Goal: Information Seeking & Learning: Find specific fact

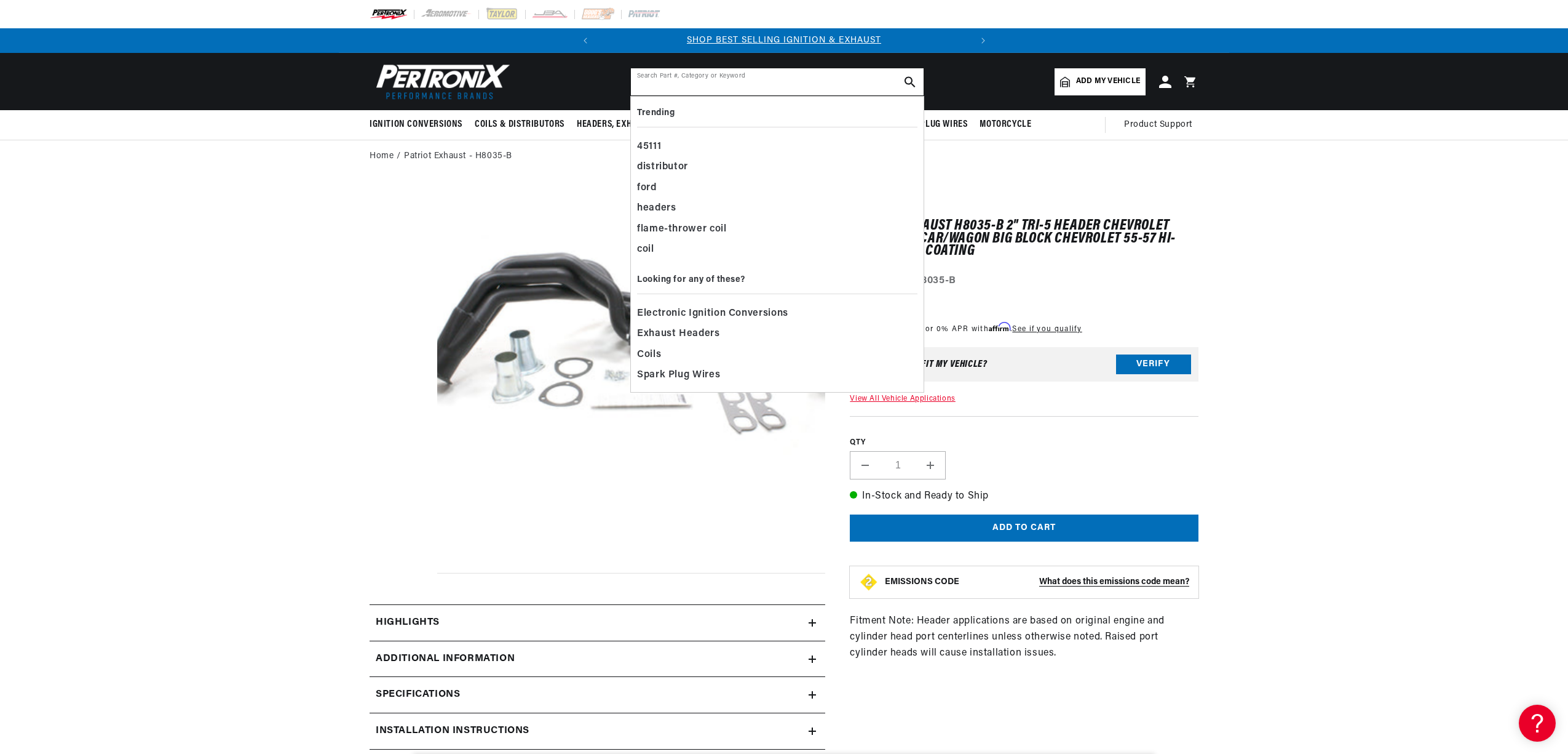
click at [680, 88] on input "text" at bounding box center [777, 82] width 293 height 27
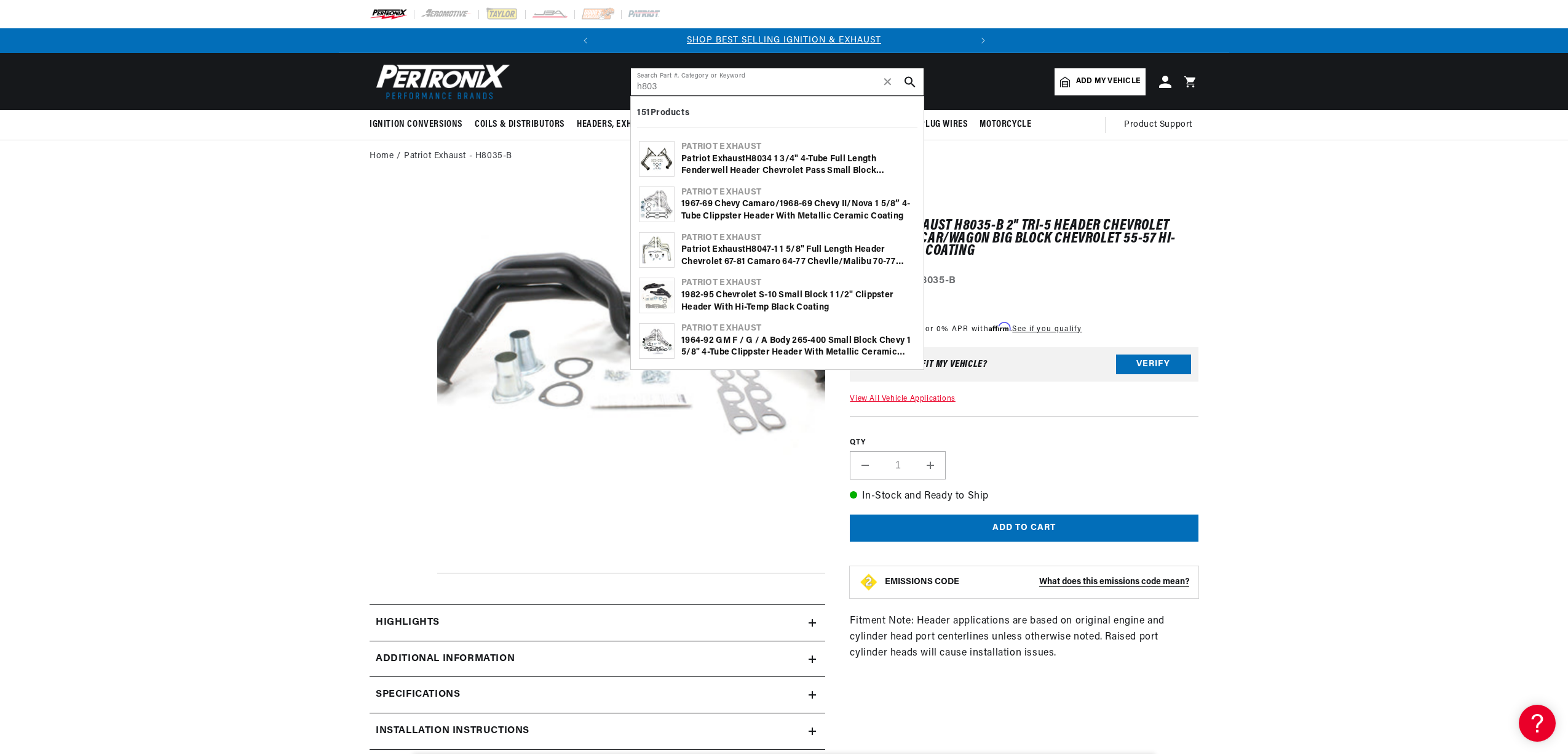
scroll to position [0, 373]
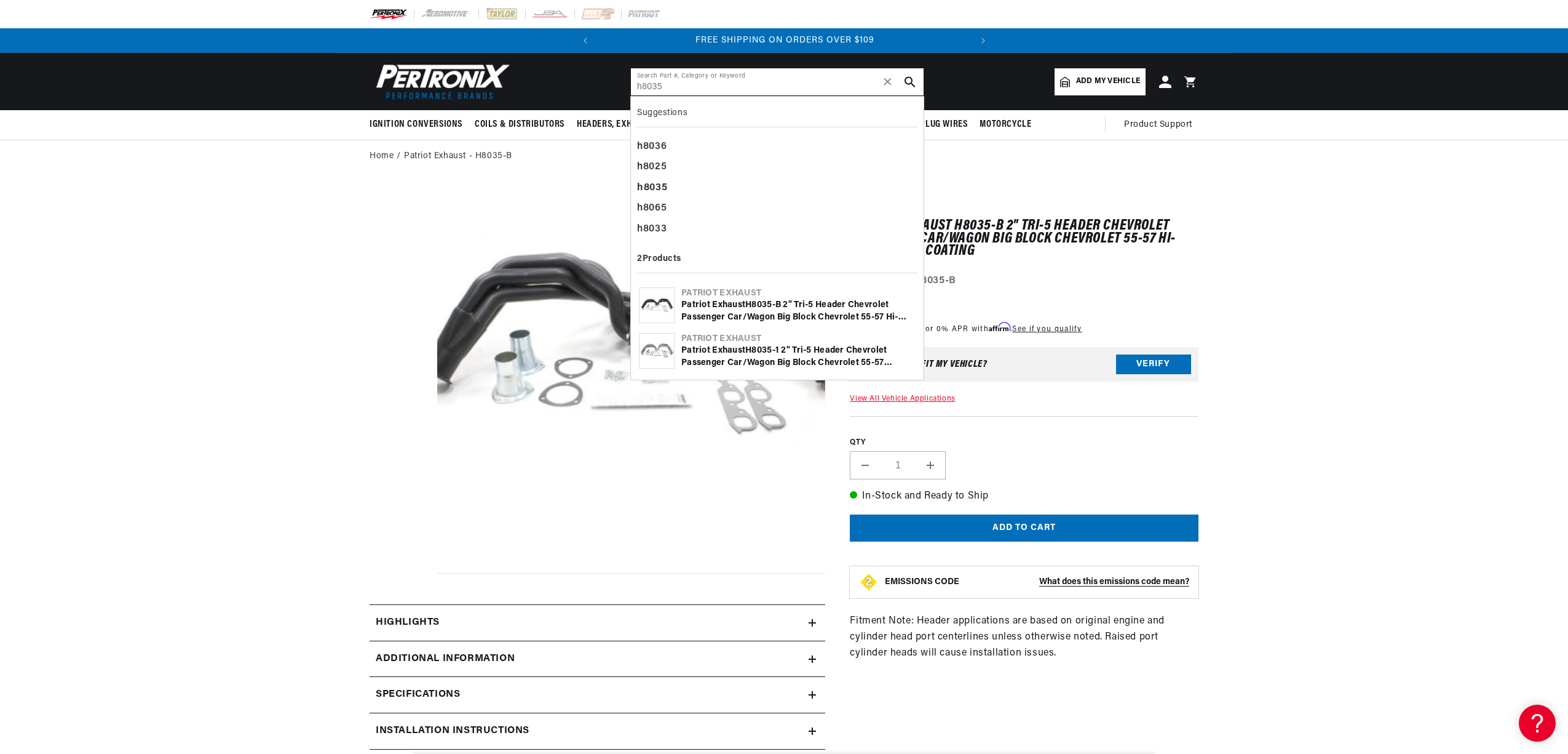
type input "h8035"
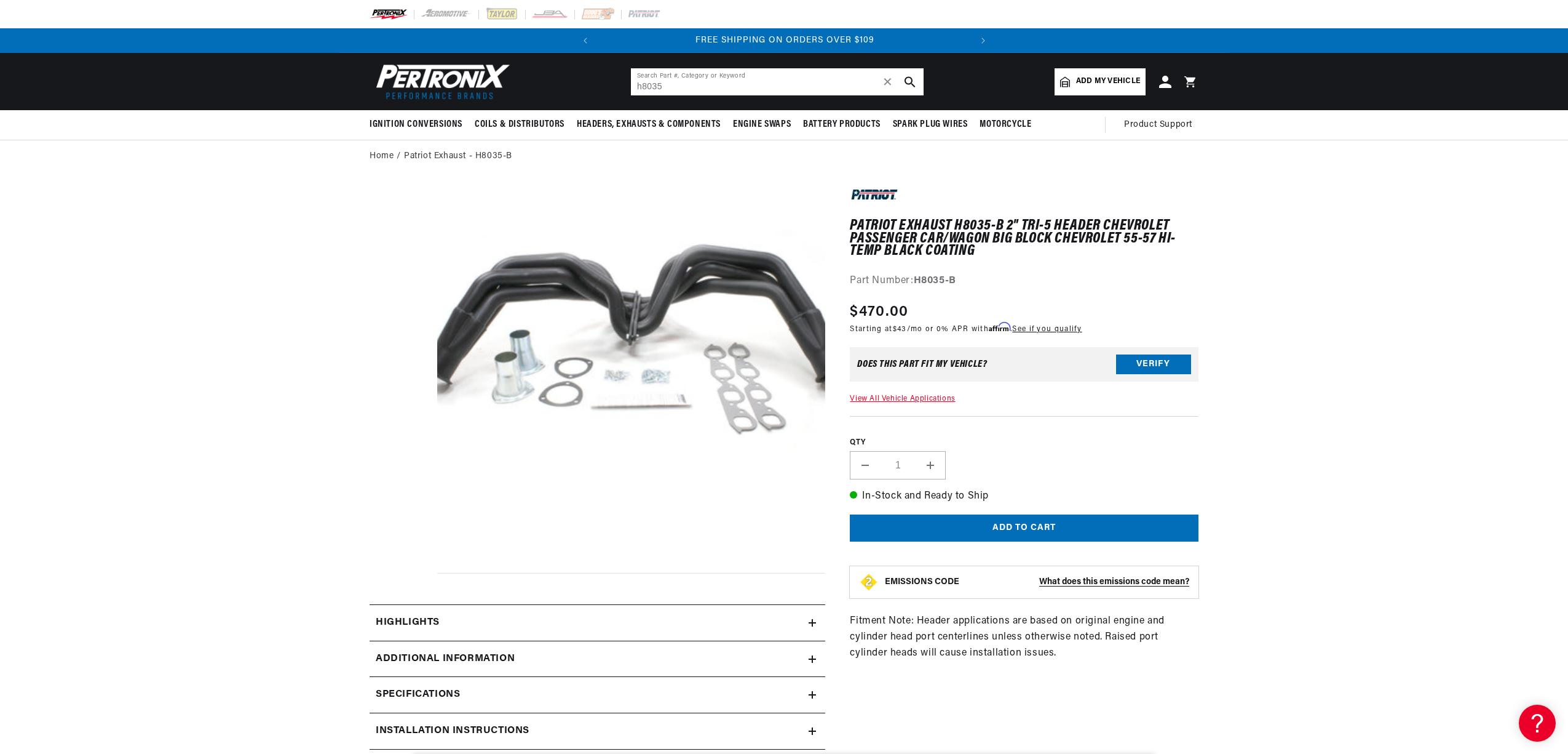
scroll to position [0, 0]
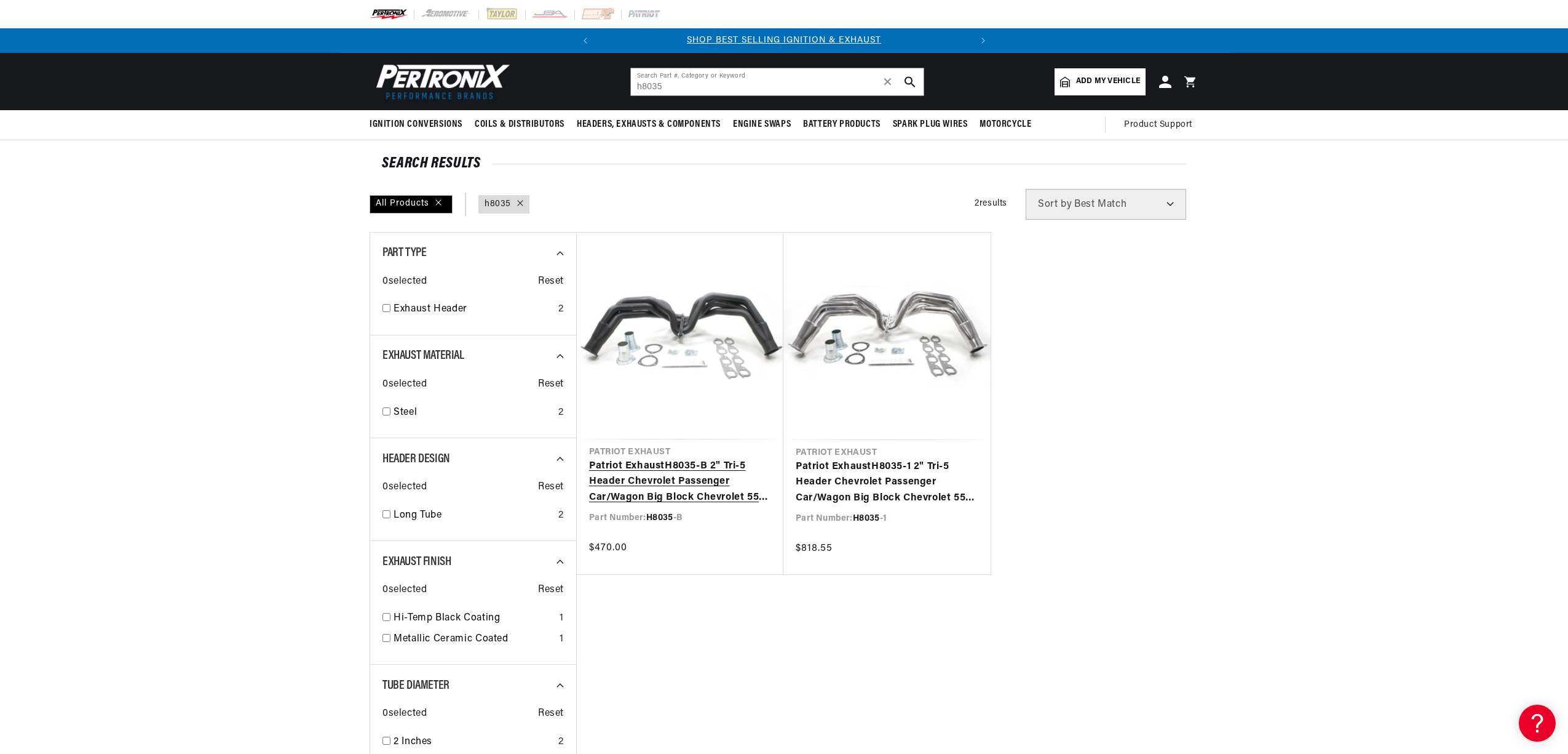
click at [681, 474] on link "Patriot Exhaust H8035 -B 2" Tri-5 Header Chevrolet Passenger Car/Wagon Big Bloc…" at bounding box center [680, 482] width 182 height 47
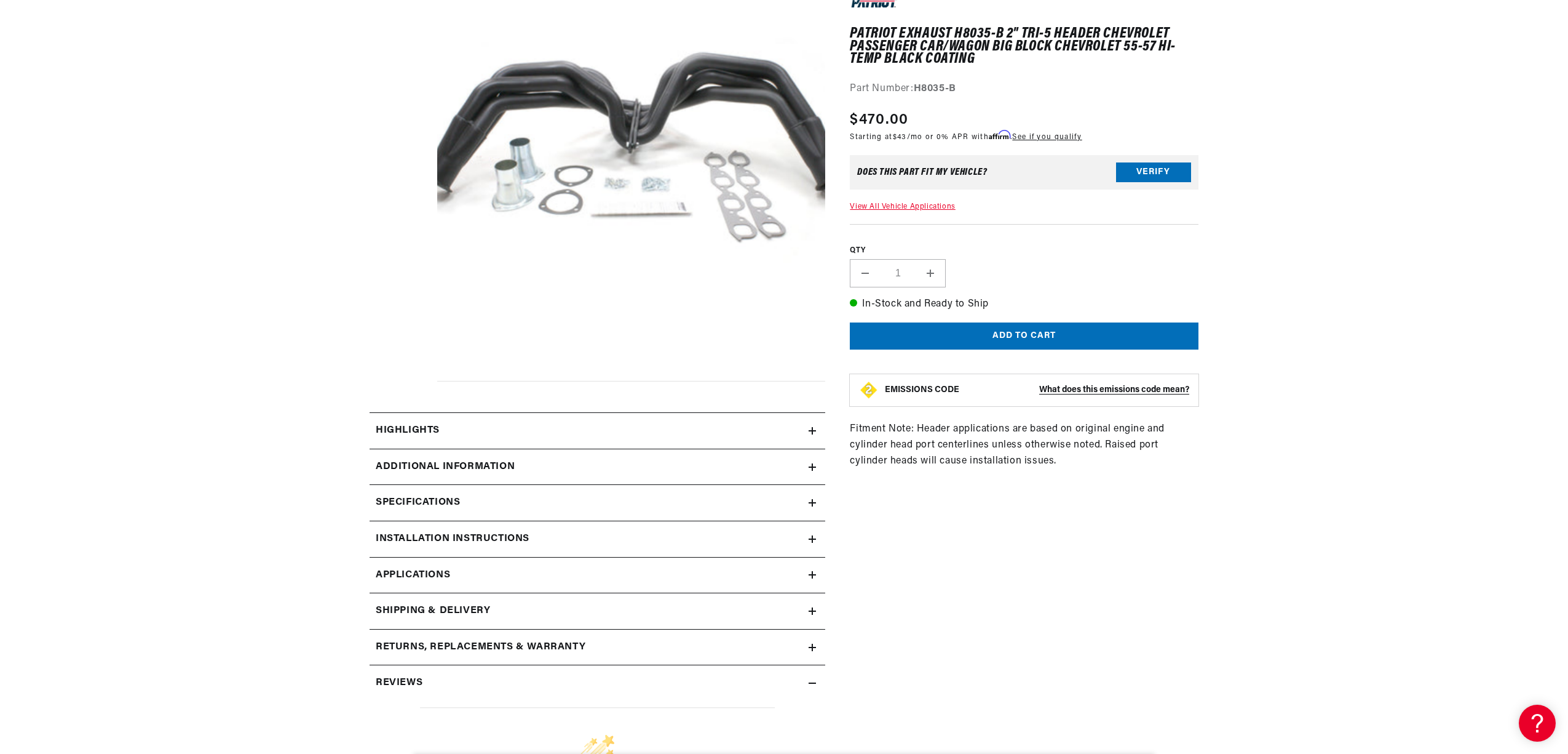
click at [812, 503] on icon at bounding box center [812, 503] width 0 height 8
